Goal: Check status: Check status

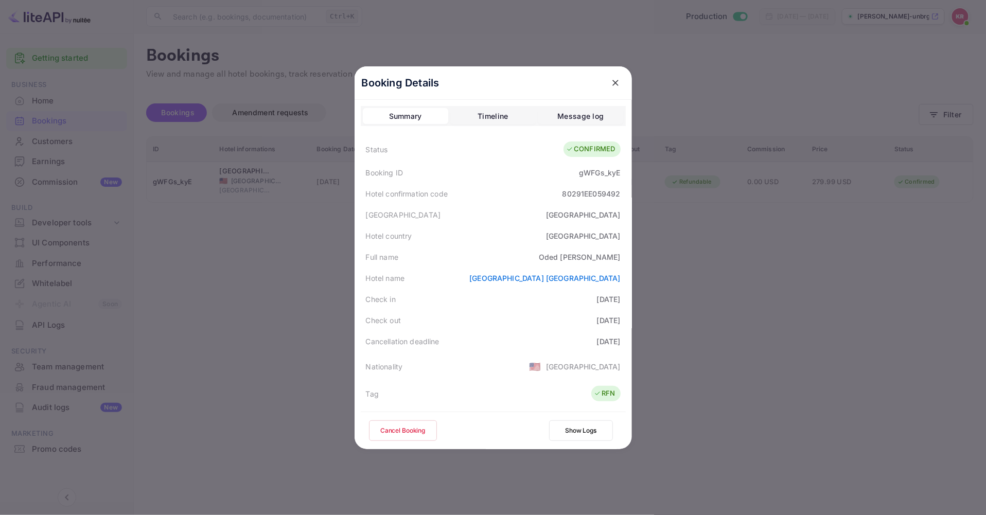
scroll to position [57, 0]
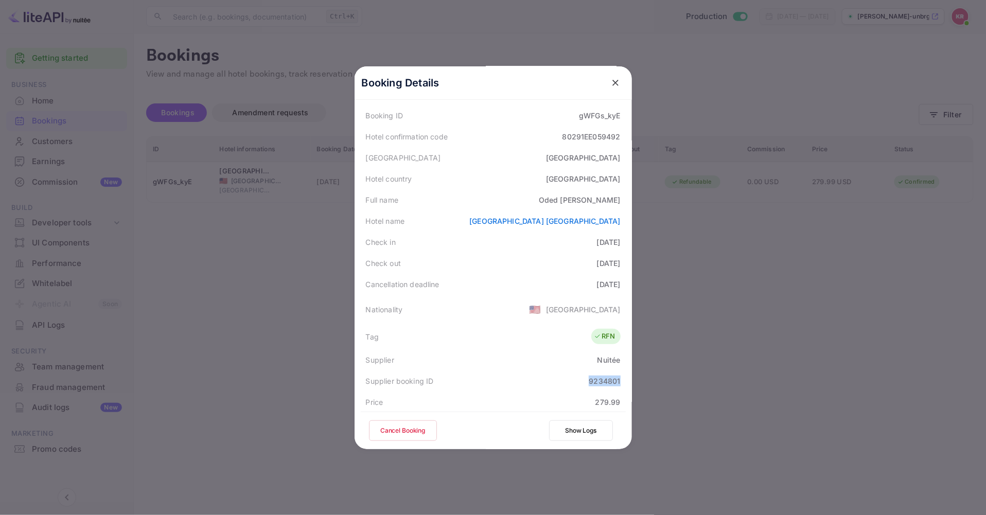
click at [612, 81] on icon "close" at bounding box center [615, 83] width 6 height 6
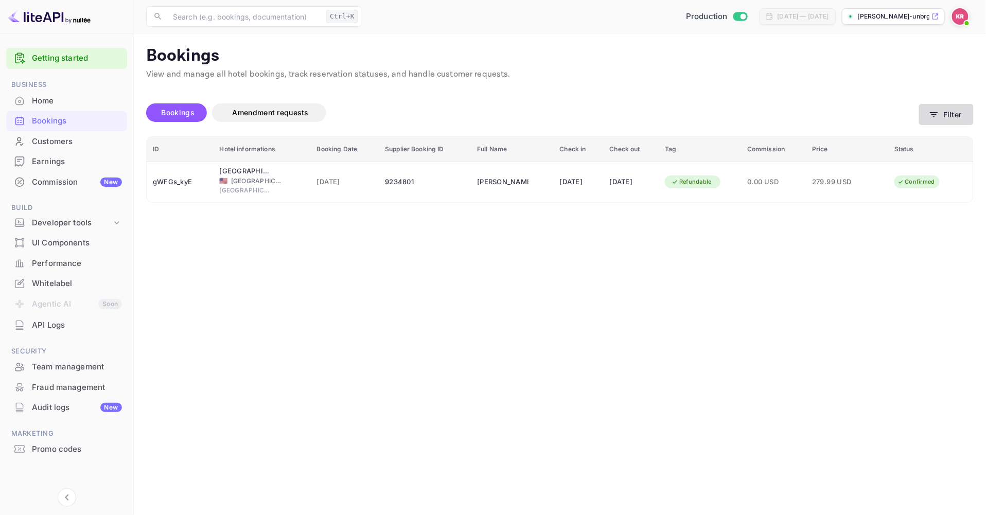
click at [942, 117] on button "Filter" at bounding box center [946, 114] width 55 height 21
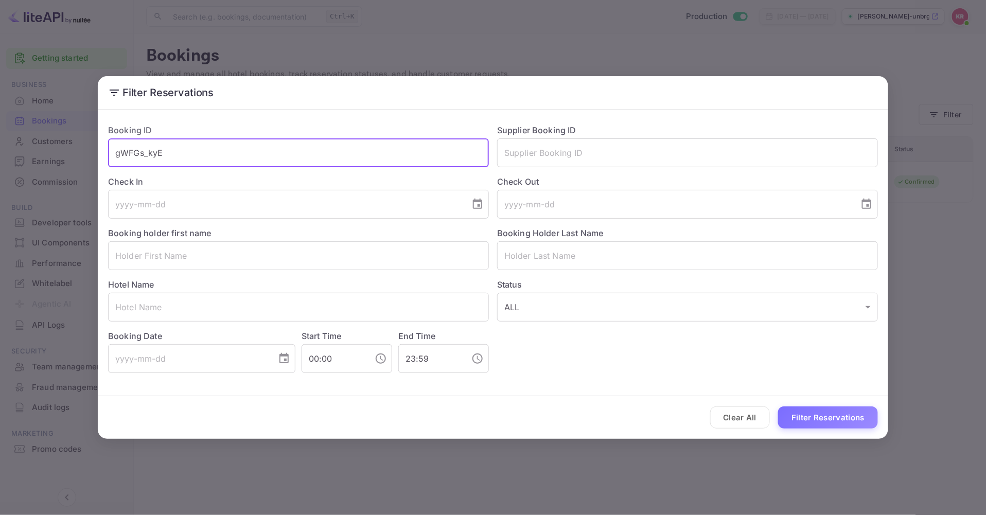
drag, startPoint x: 172, startPoint y: 153, endPoint x: 16, endPoint y: 140, distance: 156.0
click at [19, 140] on div "Filter Reservations Booking ID gWFGs_kyE ​ Supplier Booking ID ​ Check In ​ Che…" at bounding box center [493, 257] width 986 height 515
paste input "J50zSYuSS"
type input "J50zSYuSS"
click at [778, 406] on button "Filter Reservations" at bounding box center [828, 417] width 100 height 22
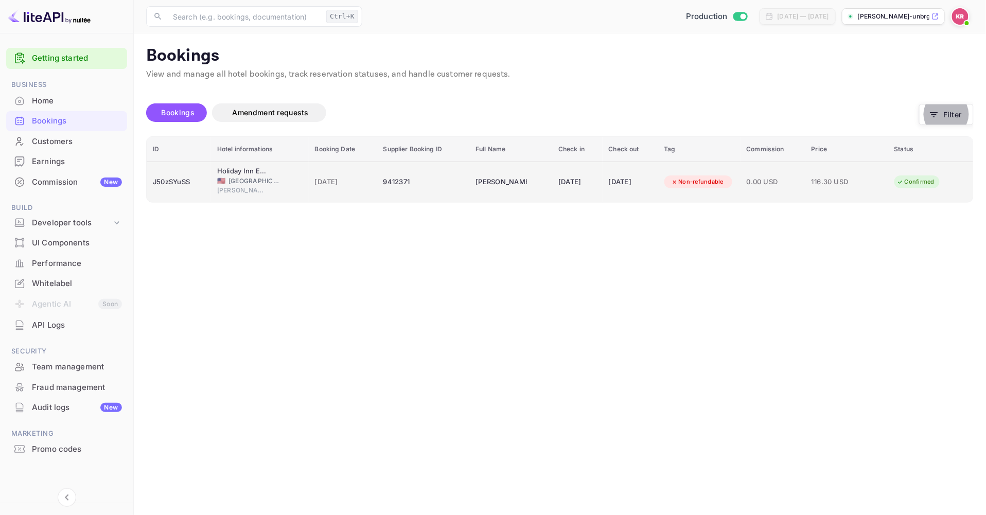
click at [212, 187] on td "Holiday Inn Express & Suites [GEOGRAPHIC_DATA][PERSON_NAME], an [GEOGRAPHIC_DAT…" at bounding box center [260, 182] width 98 height 41
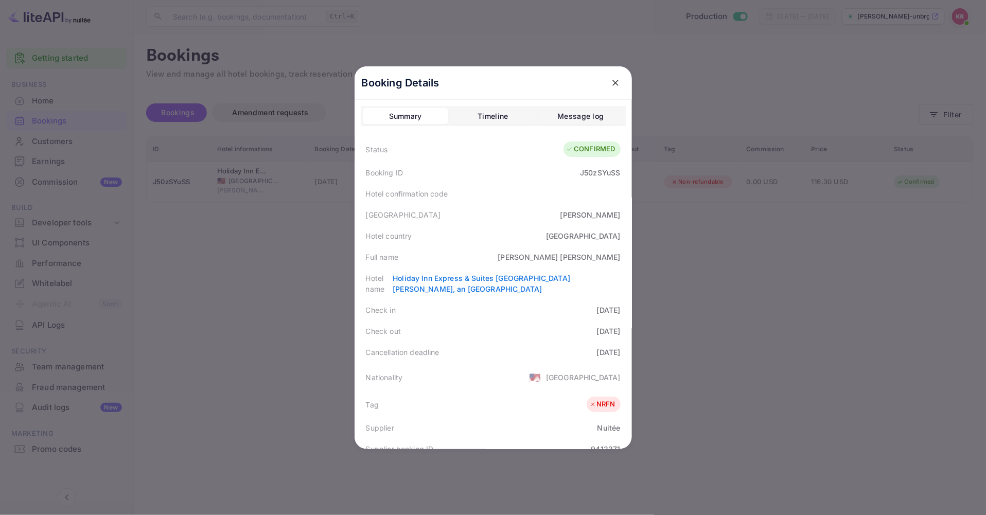
click at [272, 109] on div at bounding box center [493, 257] width 986 height 515
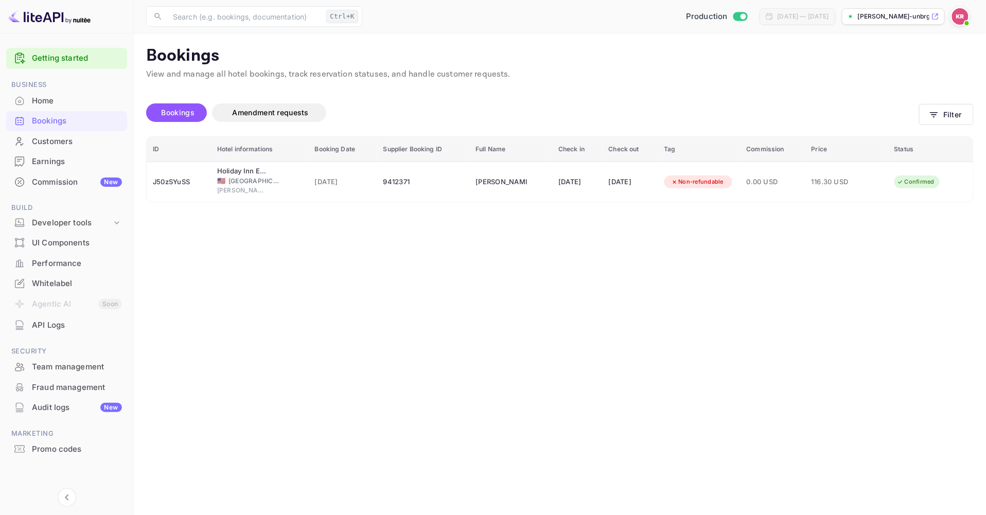
click at [272, 109] on span "Amendment requests" at bounding box center [271, 112] width 76 height 9
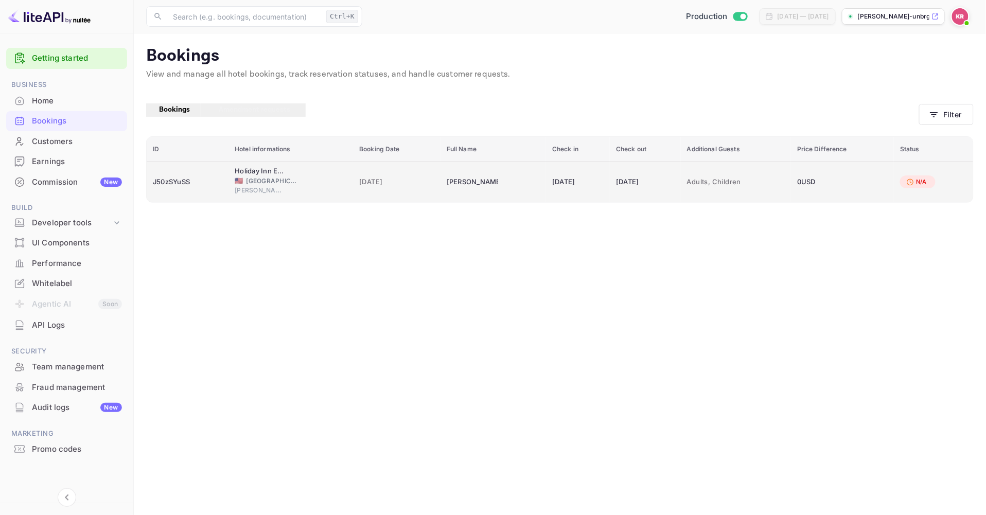
click at [165, 182] on div "J50zSYuSS" at bounding box center [187, 182] width 69 height 16
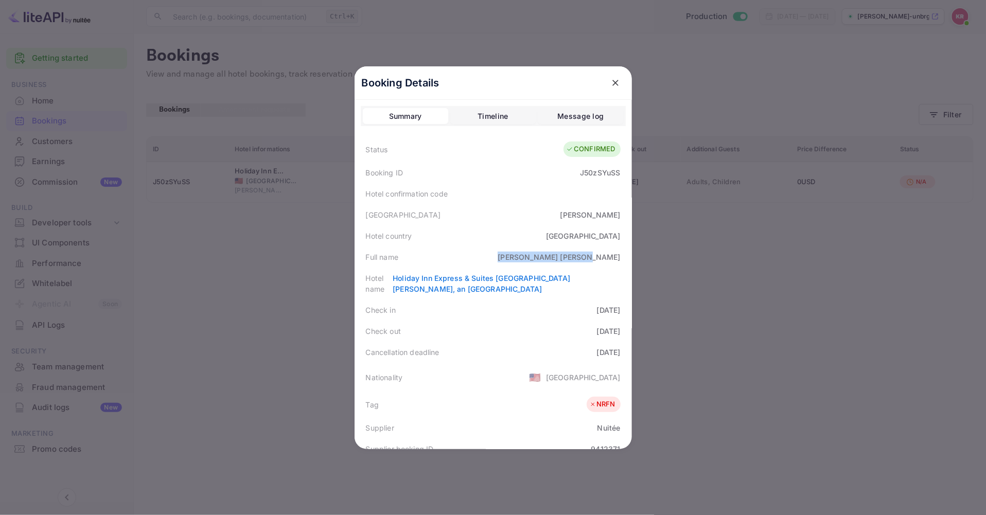
drag, startPoint x: 565, startPoint y: 256, endPoint x: 629, endPoint y: 257, distance: 63.8
click at [629, 257] on div "Booking Details Summary Timeline Message log Status CONFIRMED Booking ID J50zSY…" at bounding box center [493, 257] width 277 height 383
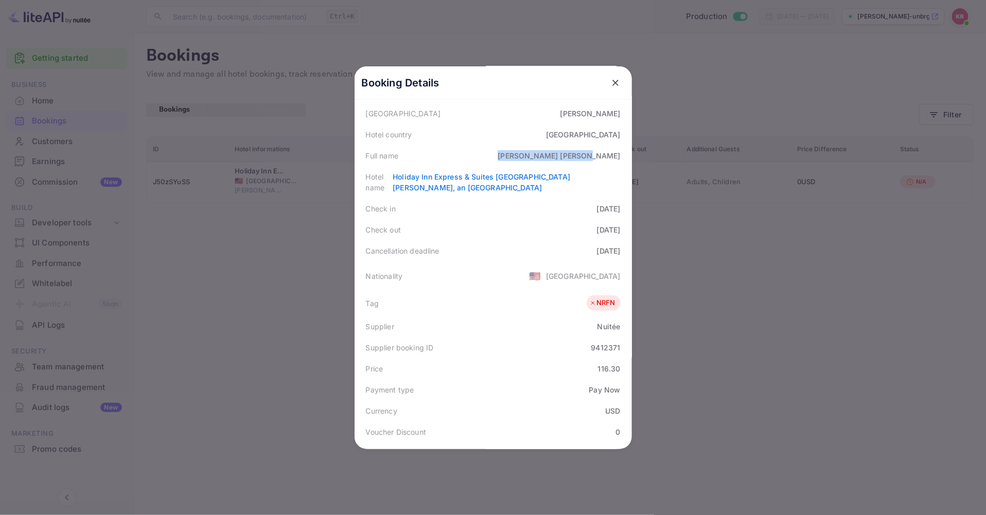
scroll to position [91, 0]
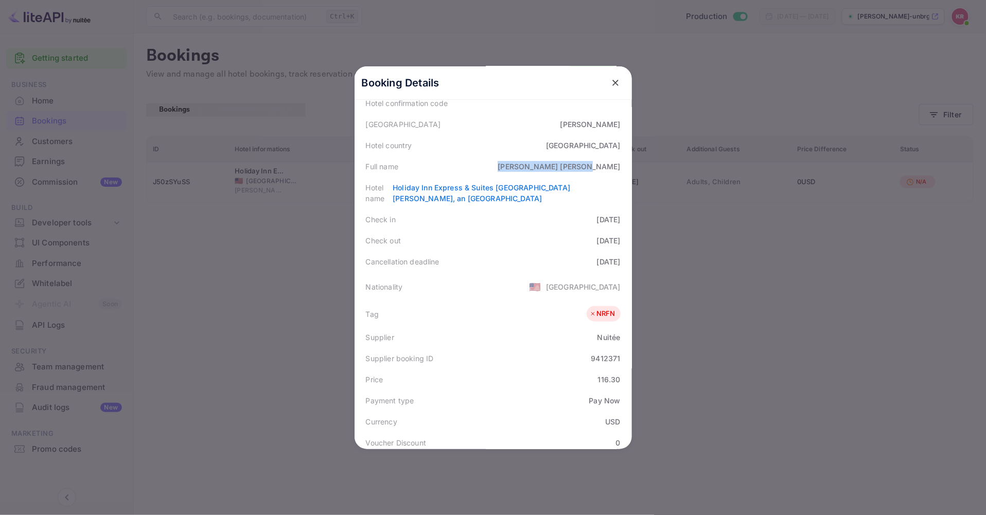
click at [612, 84] on icon "close" at bounding box center [615, 83] width 6 height 6
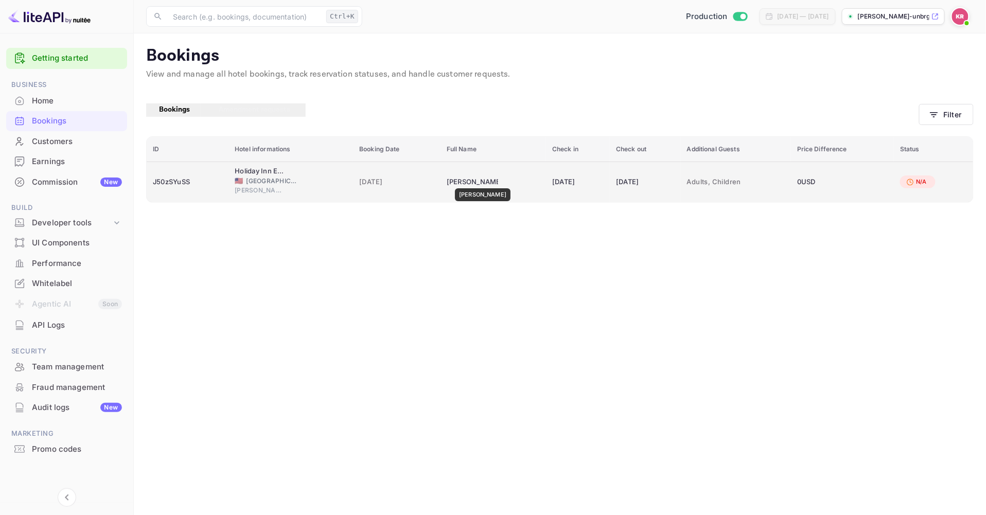
click at [480, 181] on div "[PERSON_NAME]" at bounding box center [472, 182] width 51 height 16
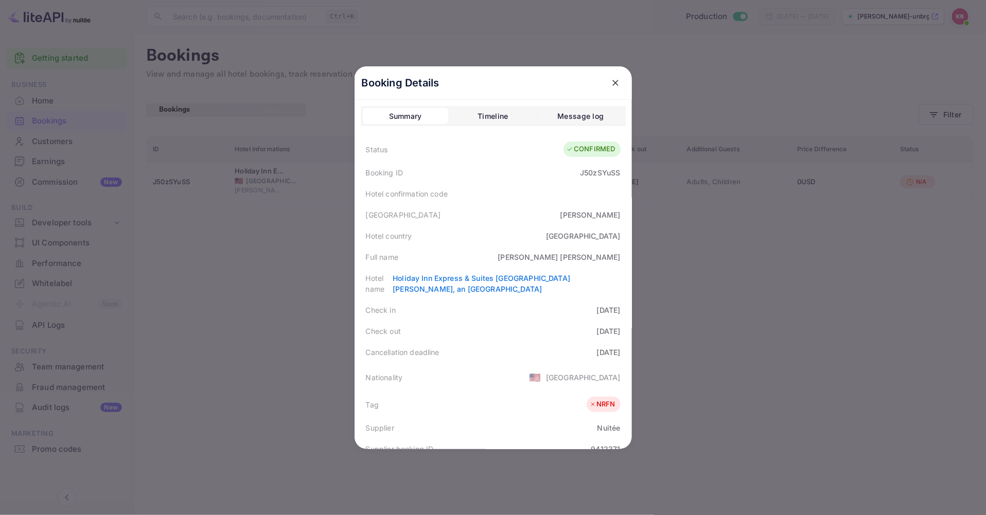
click at [589, 259] on div "[PERSON_NAME]" at bounding box center [559, 257] width 122 height 11
click at [612, 81] on icon "close" at bounding box center [615, 83] width 6 height 6
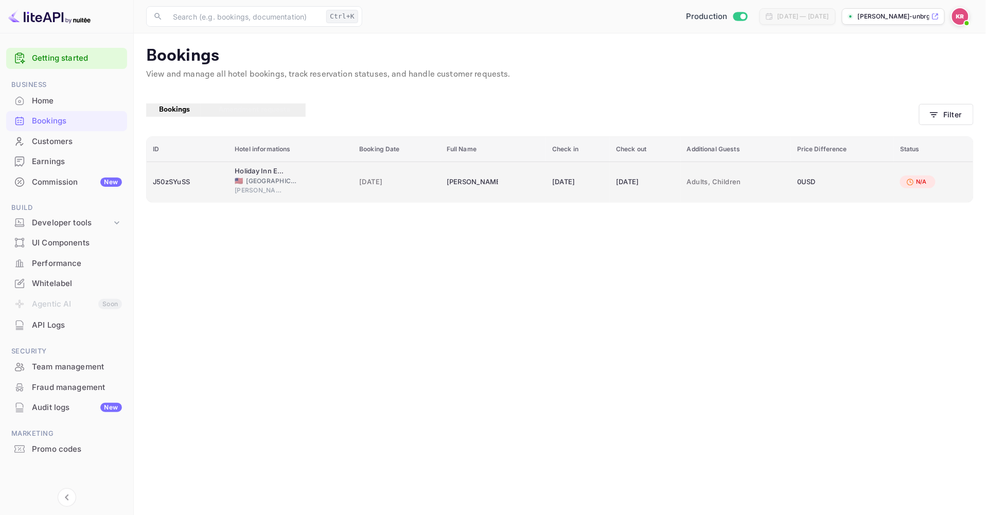
click at [933, 181] on div "N/A" at bounding box center [916, 181] width 33 height 13
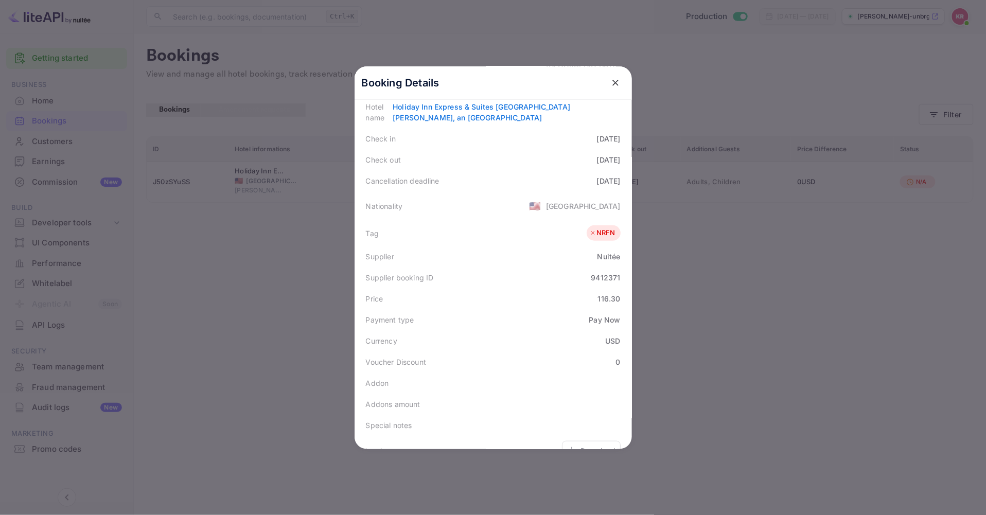
scroll to position [261, 0]
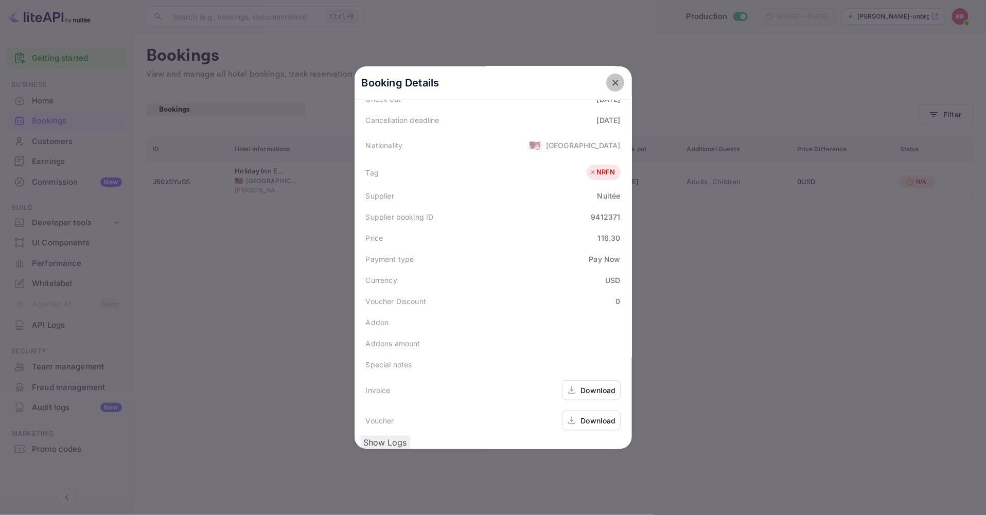
click at [612, 84] on icon "close" at bounding box center [615, 83] width 6 height 6
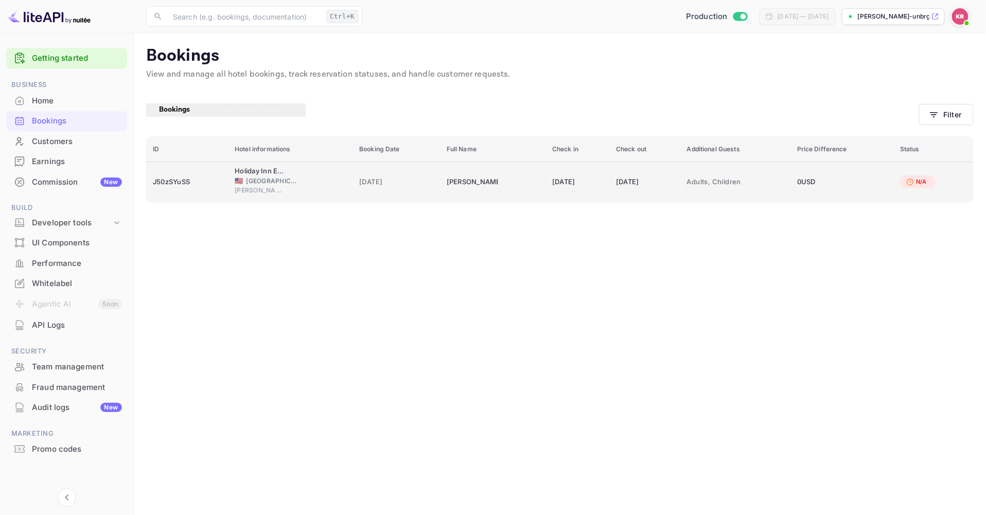
click at [164, 182] on div "J50zSYuSS" at bounding box center [187, 182] width 69 height 16
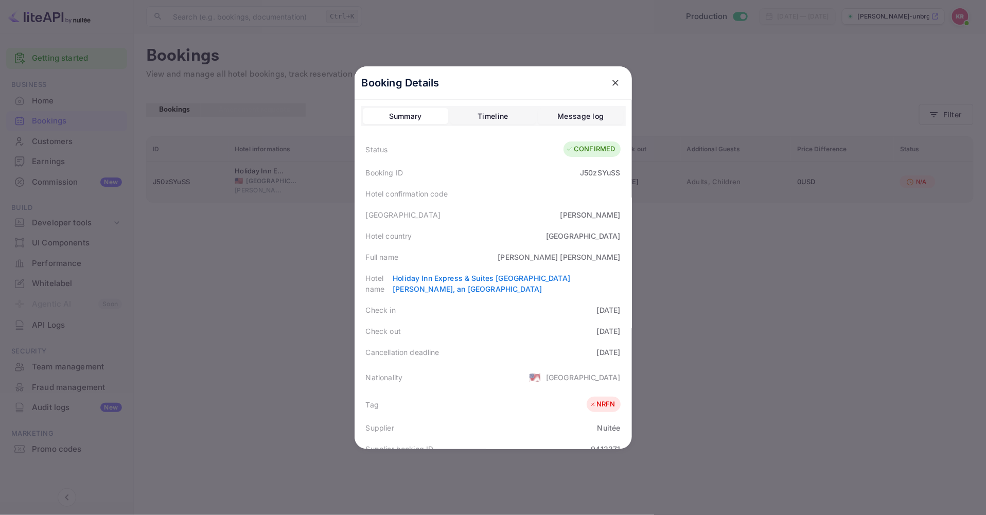
click at [164, 182] on div at bounding box center [493, 257] width 986 height 515
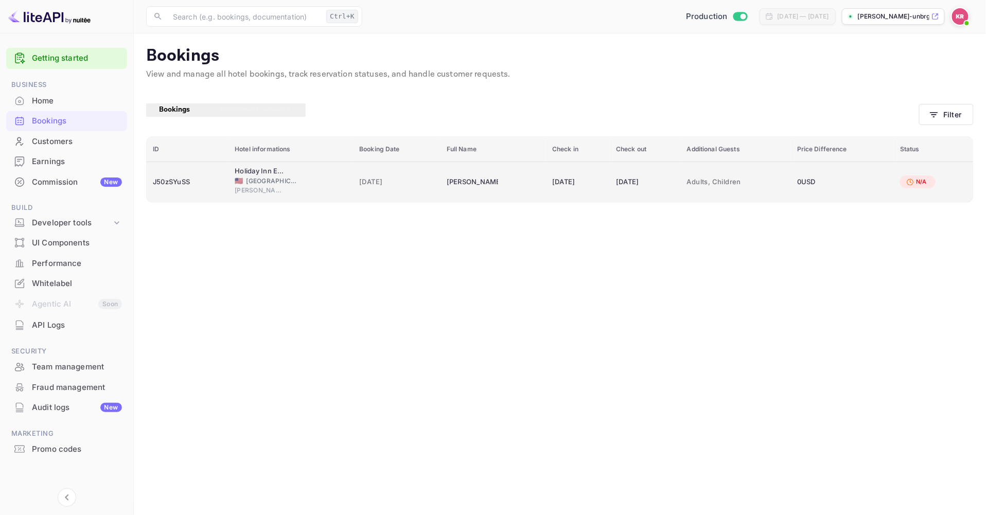
click at [192, 178] on div "J50zSYuSS" at bounding box center [187, 182] width 69 height 16
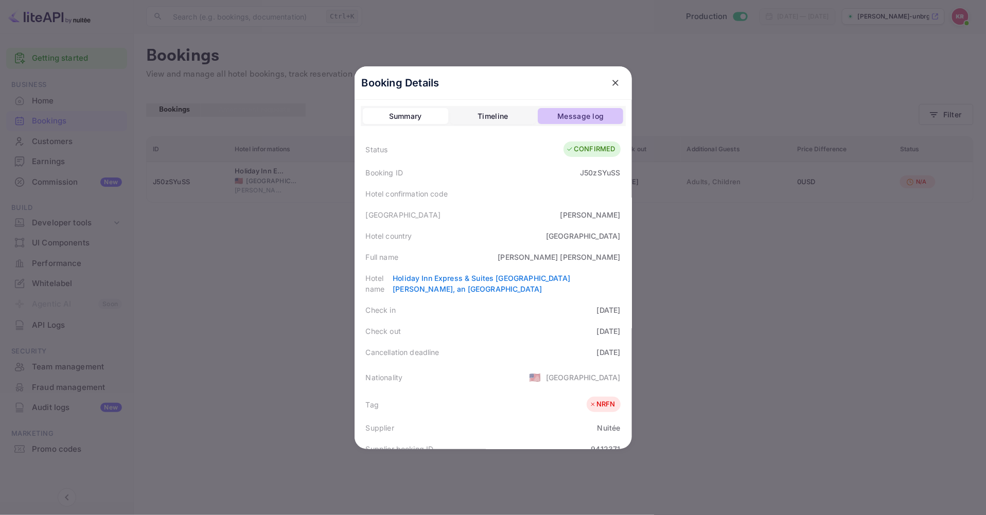
click at [564, 116] on div "Message log" at bounding box center [580, 116] width 46 height 12
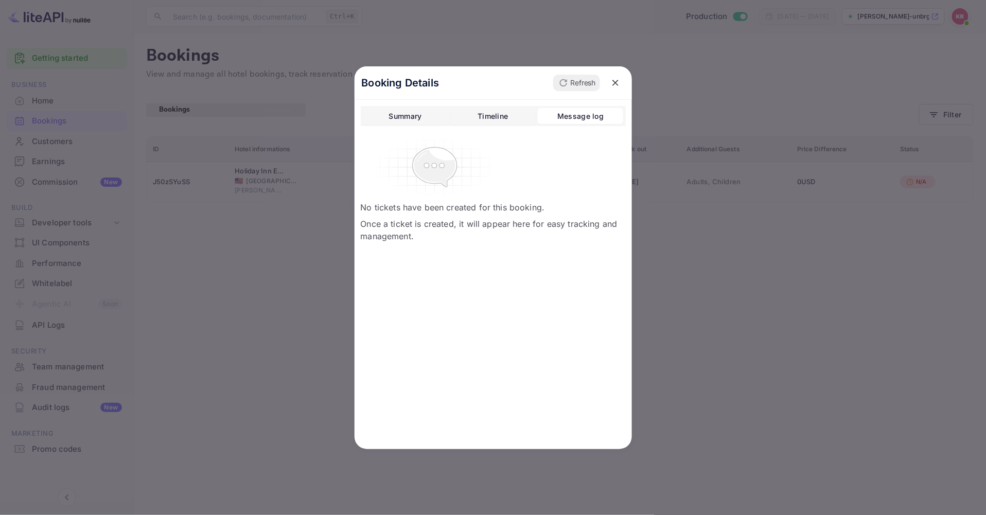
click at [483, 117] on div "Timeline" at bounding box center [492, 116] width 30 height 12
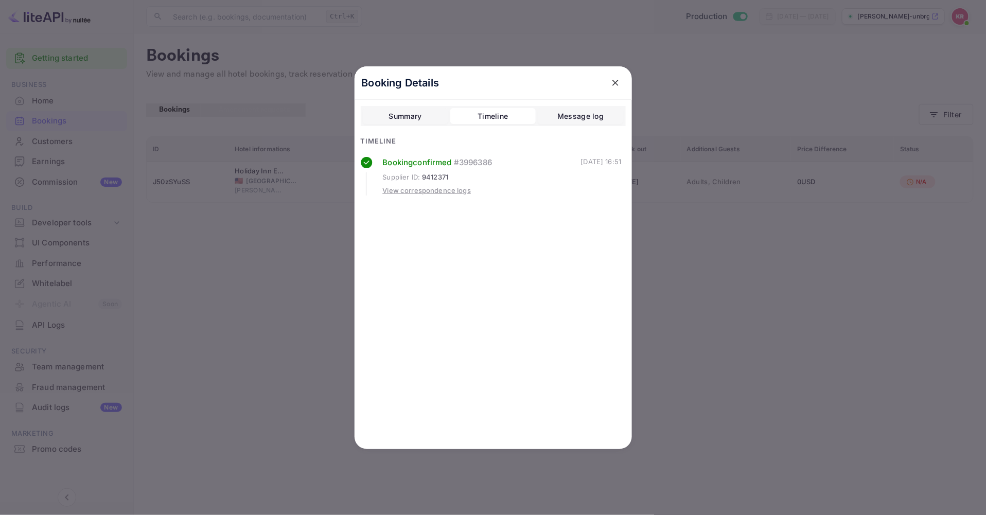
click at [417, 188] on div "View correspondence logs" at bounding box center [427, 191] width 88 height 10
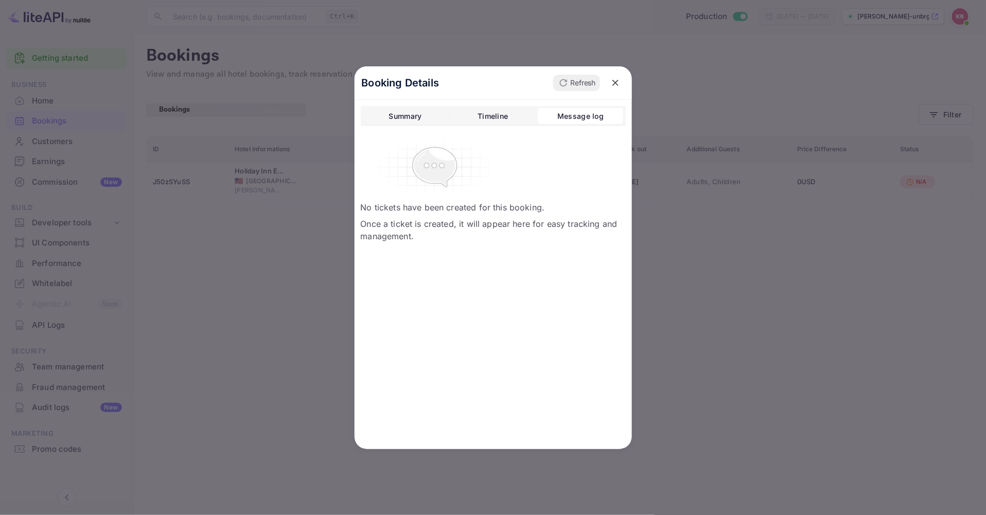
click at [399, 108] on button "Summary" at bounding box center [405, 116] width 85 height 16
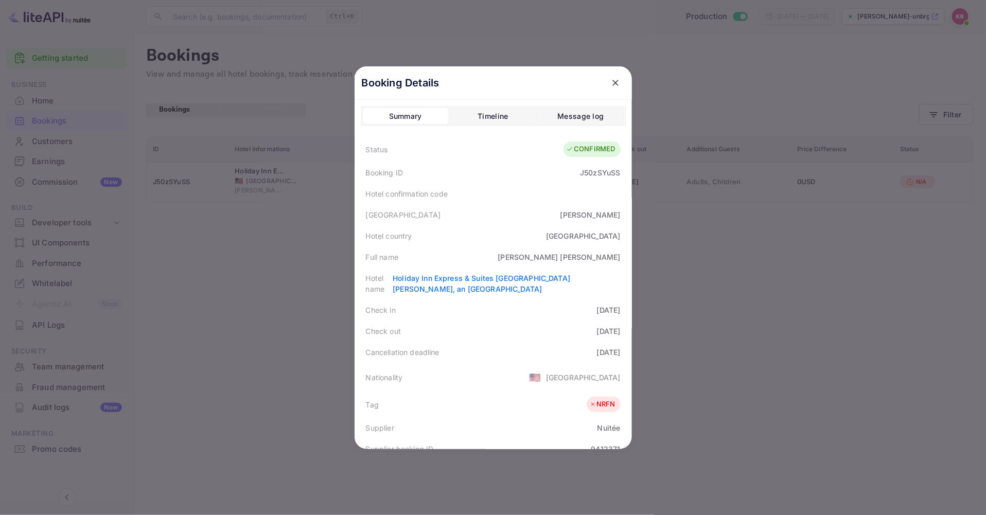
click at [612, 80] on icon "close" at bounding box center [615, 83] width 10 height 10
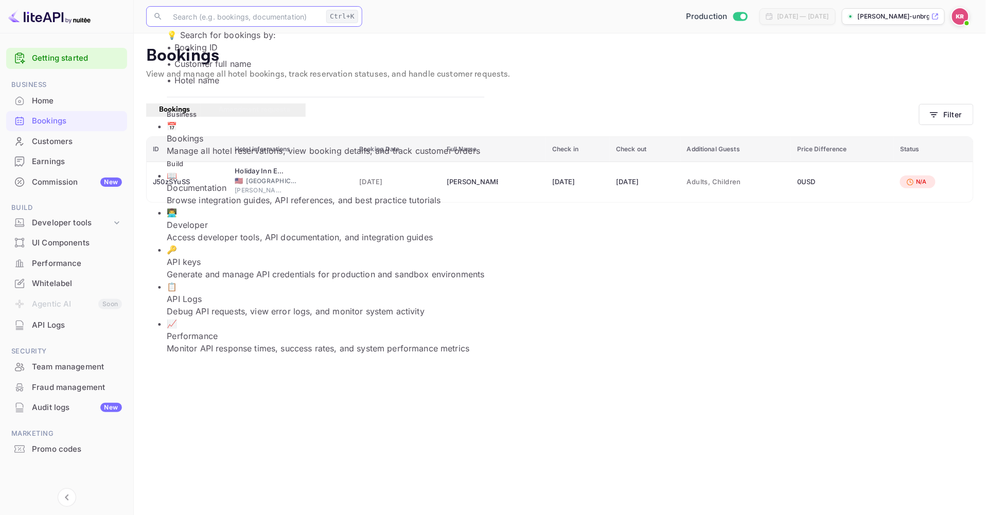
click at [266, 22] on input "text" at bounding box center [244, 16] width 155 height 21
paste input "J50zSYuSS"
type input "J50zSYuSS"
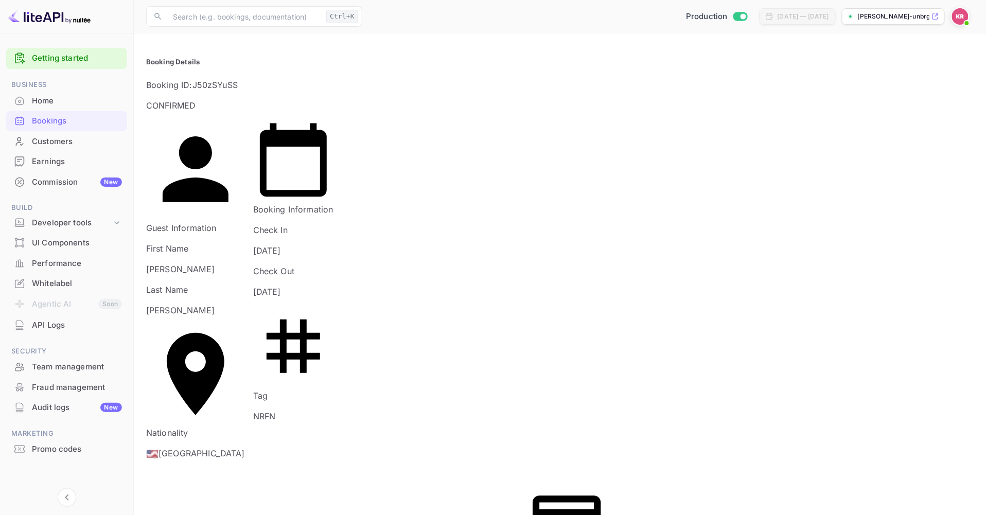
click at [163, 136] on icon at bounding box center [196, 169] width 66 height 66
drag, startPoint x: 539, startPoint y: 121, endPoint x: 545, endPoint y: 120, distance: 6.3
click at [245, 263] on p "[PERSON_NAME]" at bounding box center [195, 269] width 99 height 12
